Goal: Task Accomplishment & Management: Complete application form

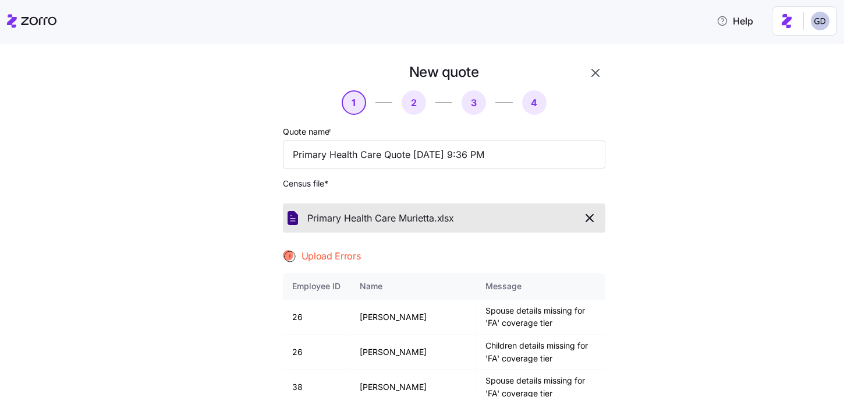
scroll to position [1469, 0]
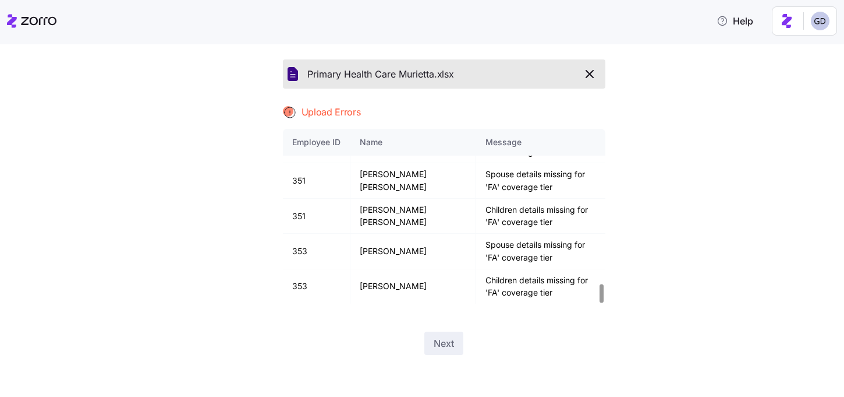
click at [588, 75] on icon "button" at bounding box center [590, 74] width 14 height 14
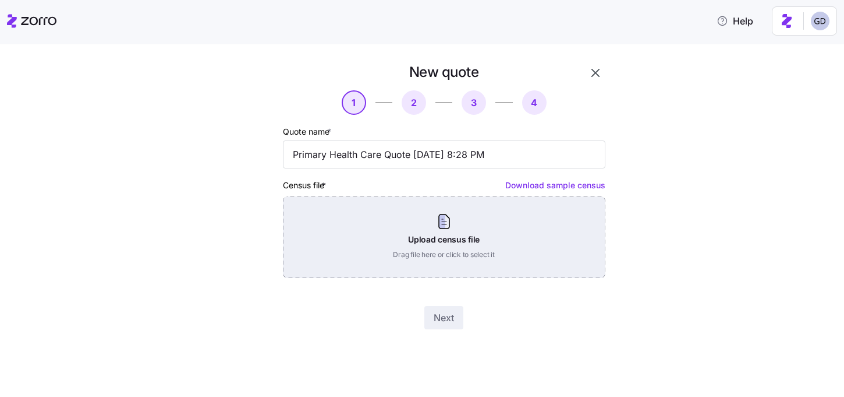
click at [421, 239] on div "Upload census file Drag file here or click to select it" at bounding box center [444, 237] width 323 height 82
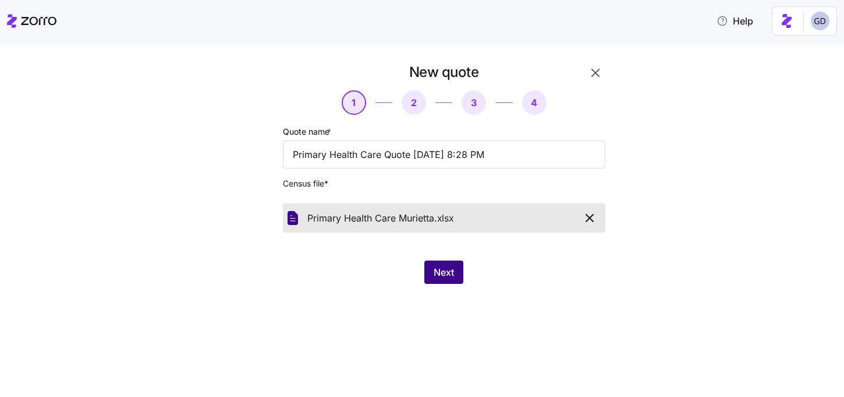
click at [440, 271] on span "Next" at bounding box center [444, 272] width 20 height 14
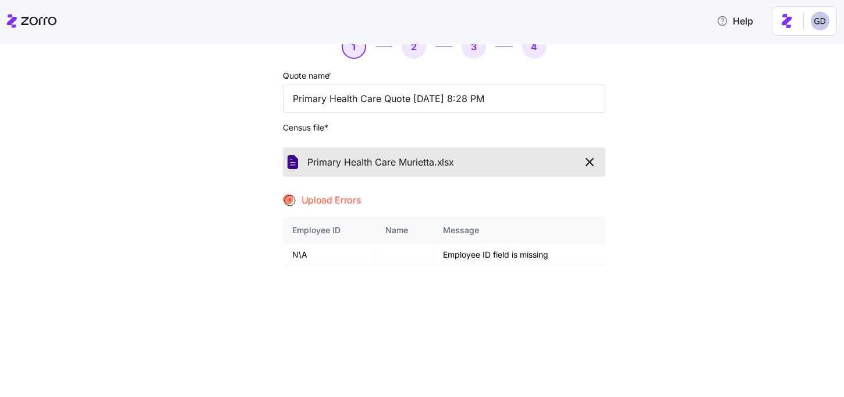
scroll to position [63, 0]
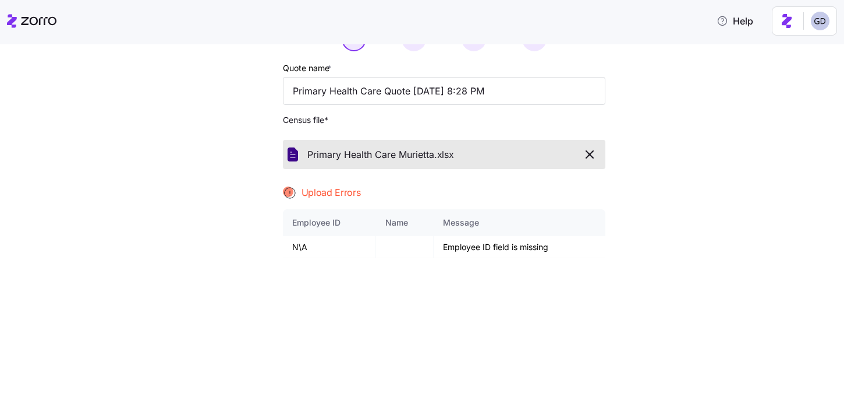
click at [595, 162] on button "button" at bounding box center [590, 154] width 22 height 20
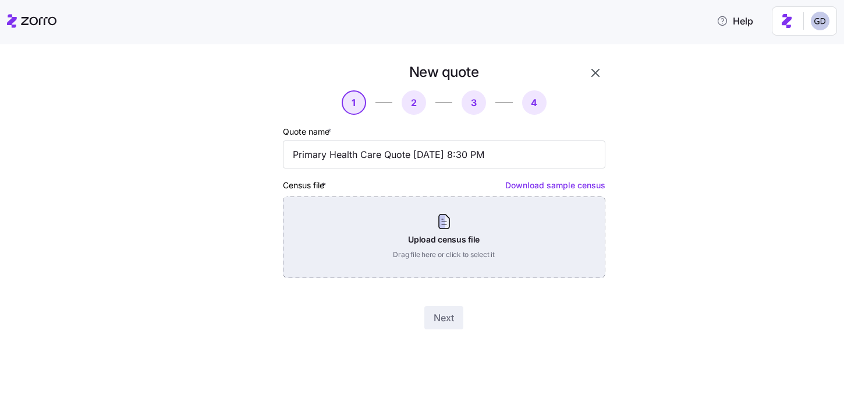
click at [475, 245] on div "Upload census file Drag file here or click to select it" at bounding box center [444, 237] width 323 height 82
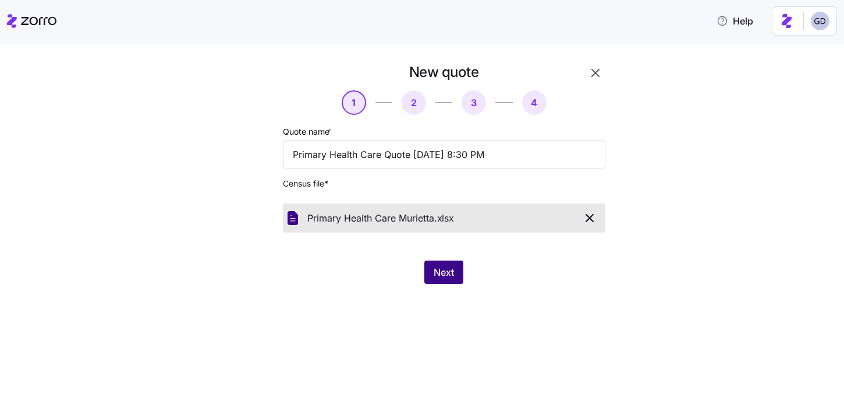
click at [436, 266] on span "Next" at bounding box center [444, 272] width 20 height 14
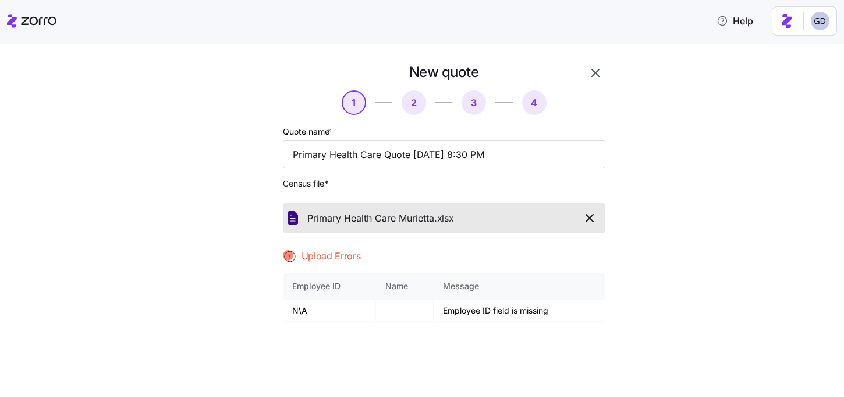
scroll to position [28, 0]
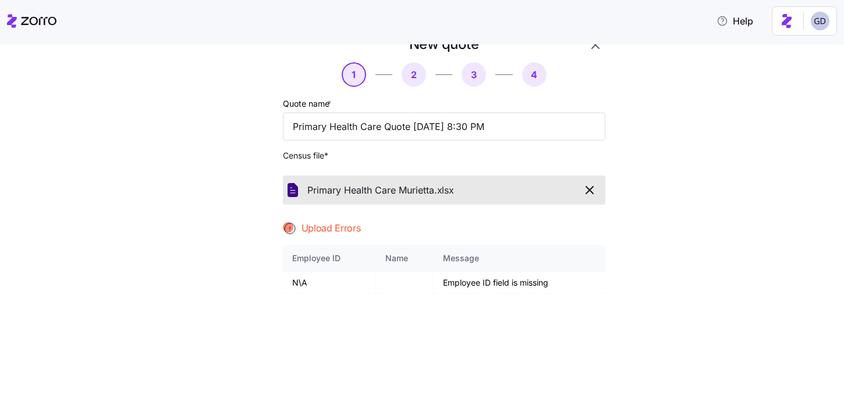
click at [592, 190] on icon "button" at bounding box center [590, 190] width 14 height 14
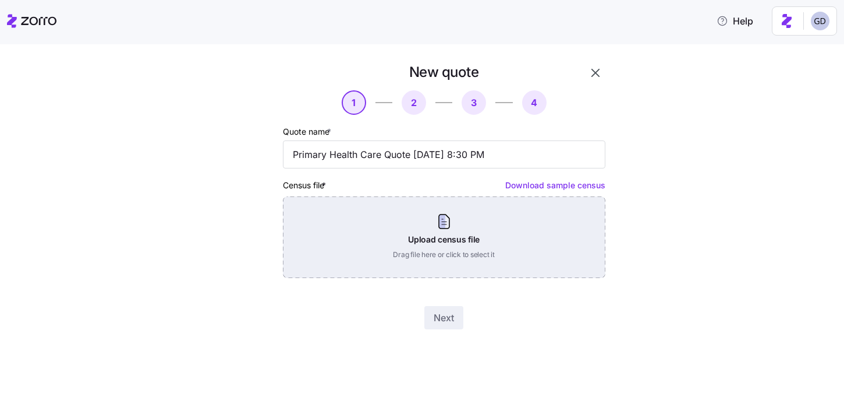
click at [435, 227] on div "Upload census file Drag file here or click to select it" at bounding box center [444, 237] width 323 height 82
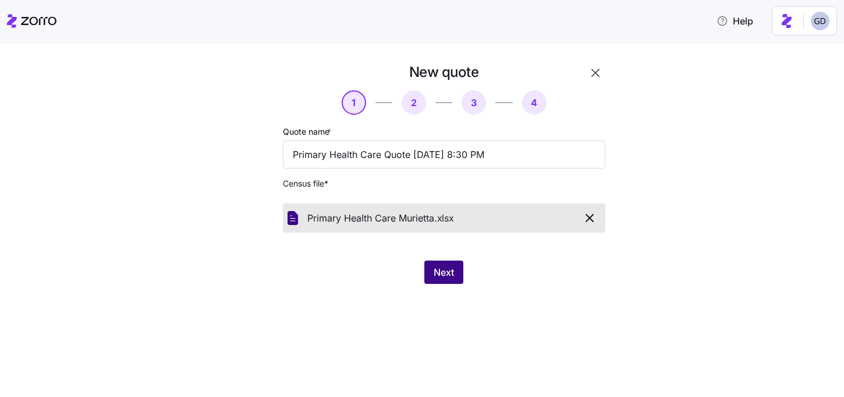
click at [437, 272] on span "Next" at bounding box center [444, 272] width 20 height 14
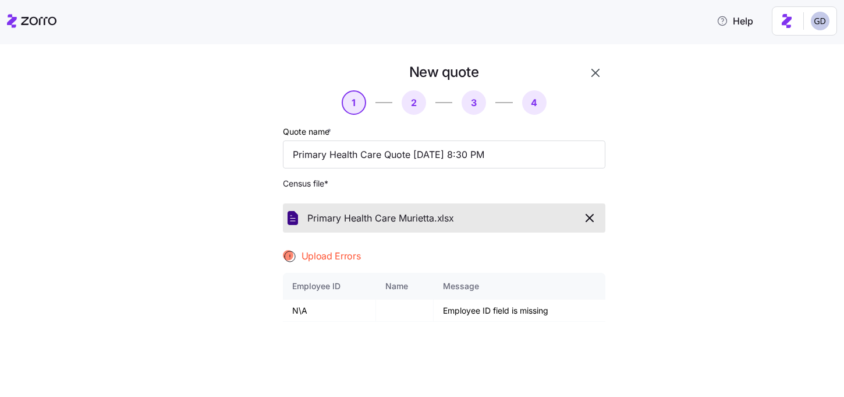
scroll to position [71, 0]
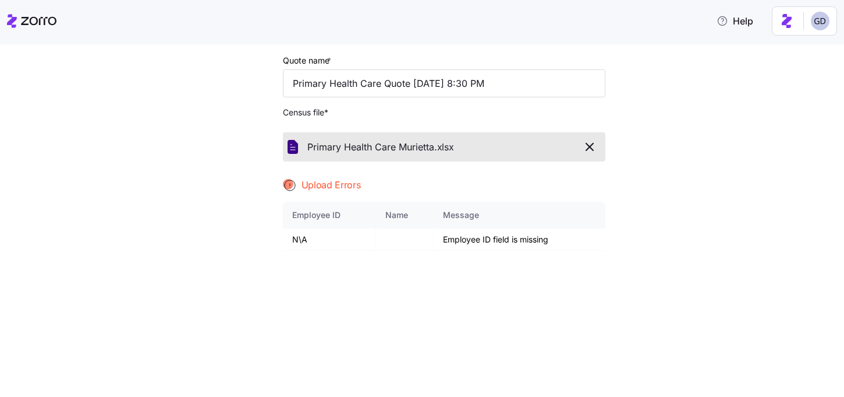
click at [589, 152] on icon "button" at bounding box center [590, 147] width 14 height 14
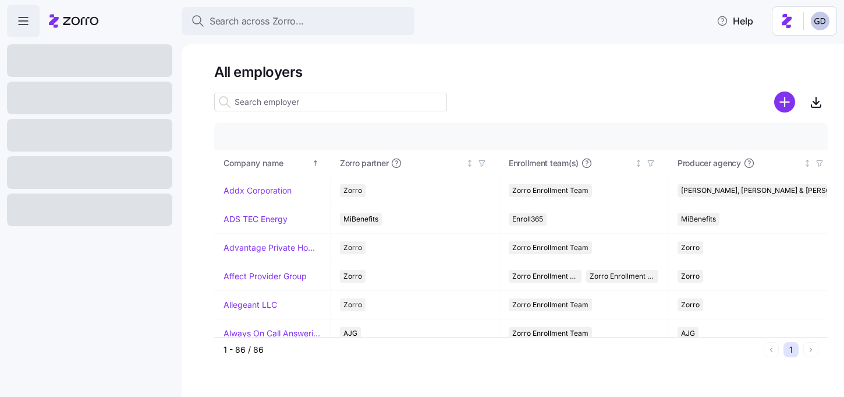
click at [347, 100] on input at bounding box center [330, 102] width 233 height 19
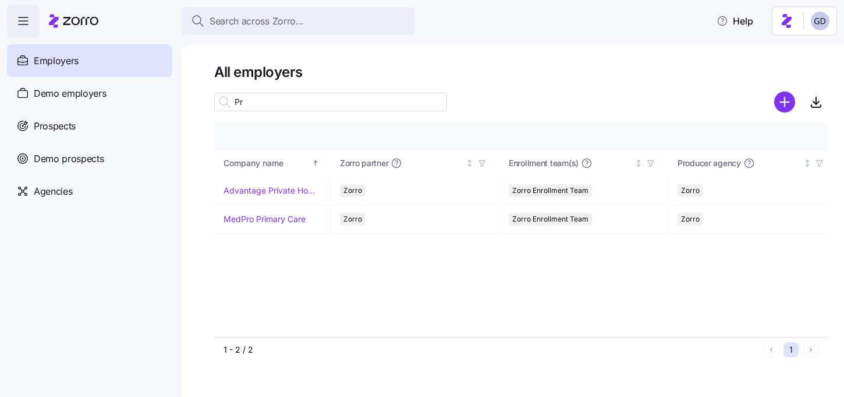
type input "P"
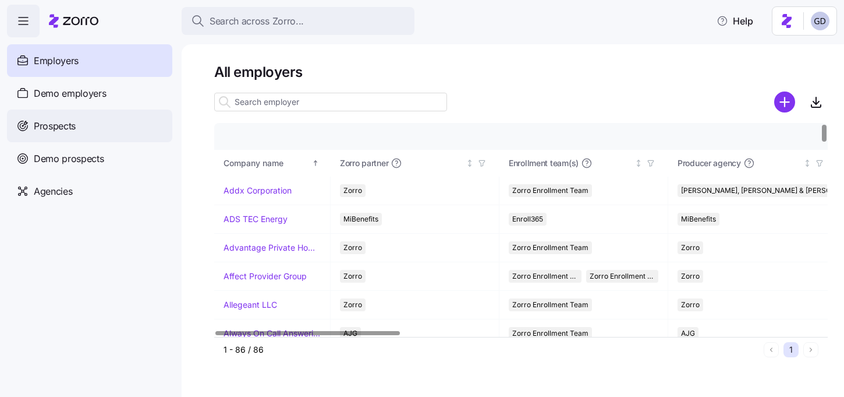
click at [66, 130] on span "Prospects" at bounding box center [55, 126] width 42 height 15
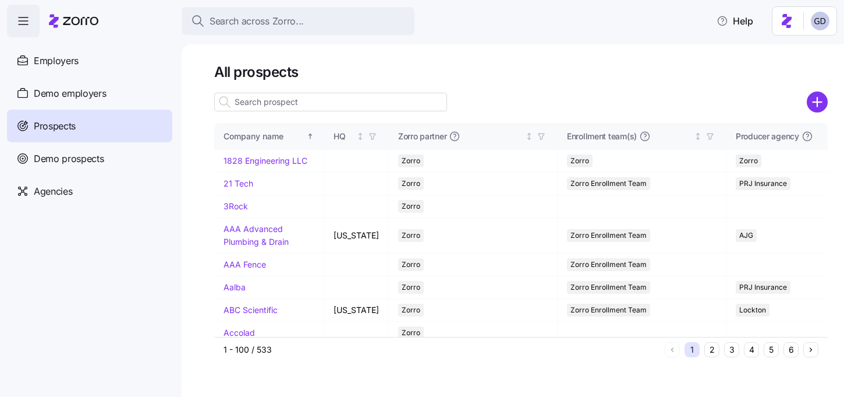
click at [356, 102] on input at bounding box center [330, 102] width 233 height 19
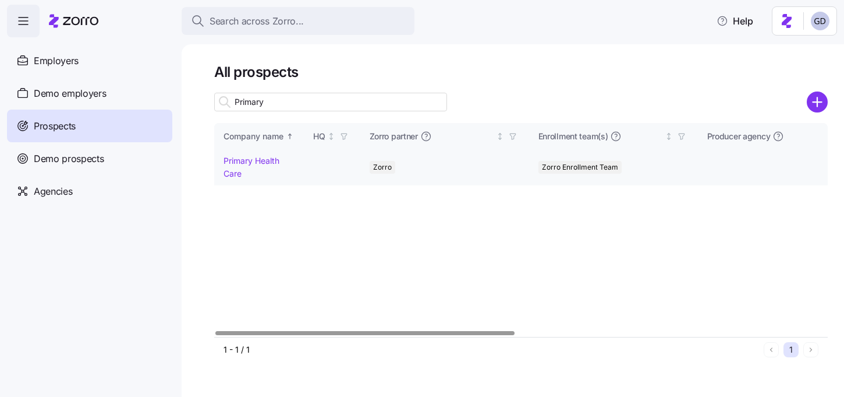
type input "Primary"
click at [259, 160] on link "Primary Health Care" at bounding box center [252, 166] width 56 height 23
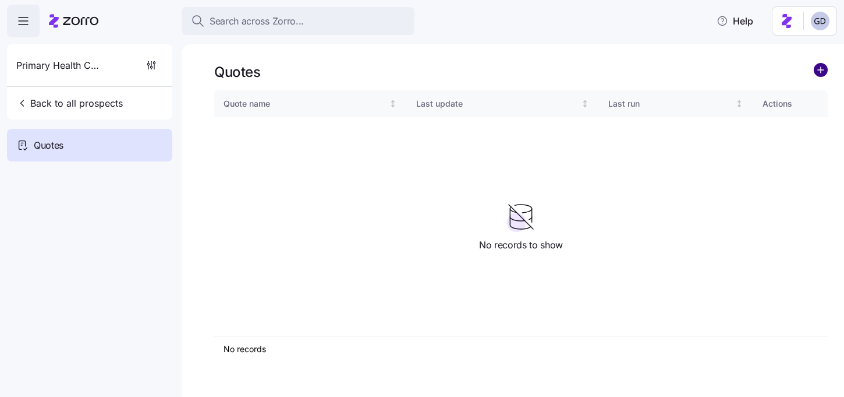
click at [823, 73] on circle "add icon" at bounding box center [821, 69] width 13 height 13
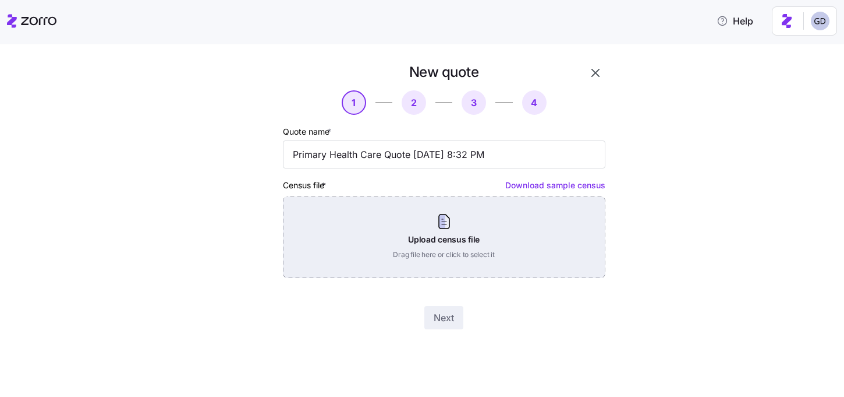
click at [405, 246] on div "Upload census file Drag file here or click to select it" at bounding box center [444, 237] width 323 height 82
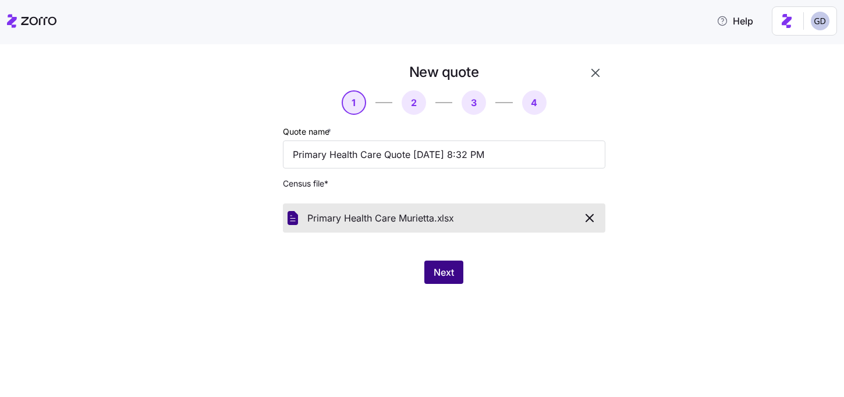
click at [445, 271] on span "Next" at bounding box center [444, 272] width 20 height 14
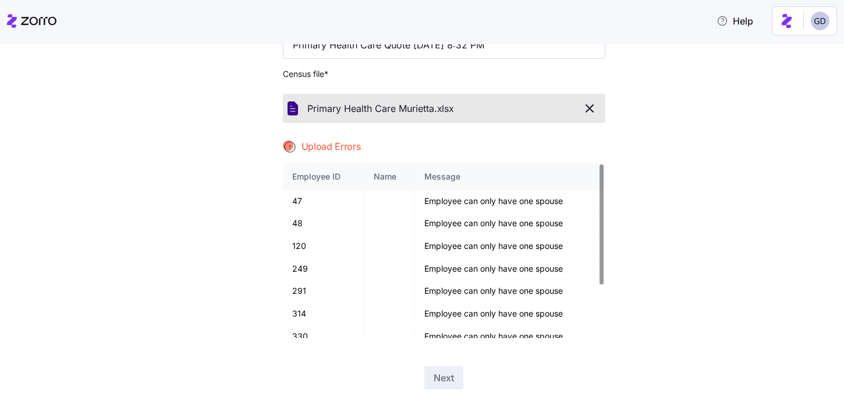
scroll to position [144, 0]
